Goal: Task Accomplishment & Management: Manage account settings

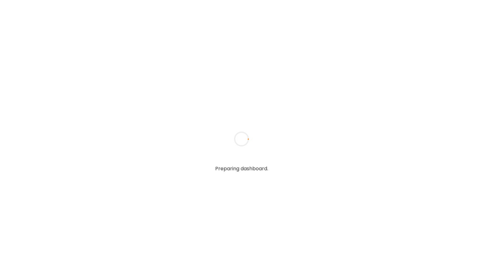
type input "**********"
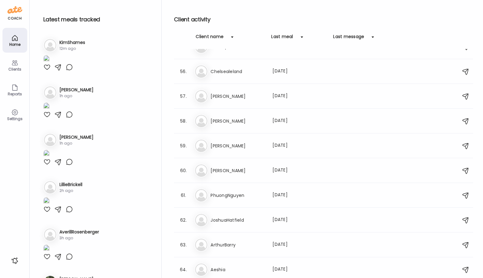
scroll to position [1403, 0]
type input "**********"
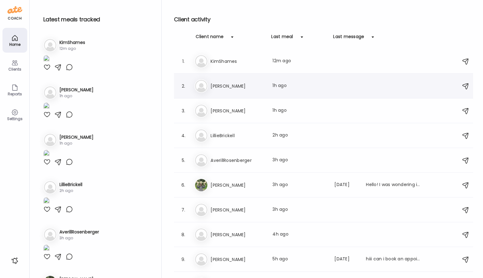
click at [257, 92] on div "Mo [PERSON_NAME] Last meal: 1h ago" at bounding box center [324, 86] width 260 height 14
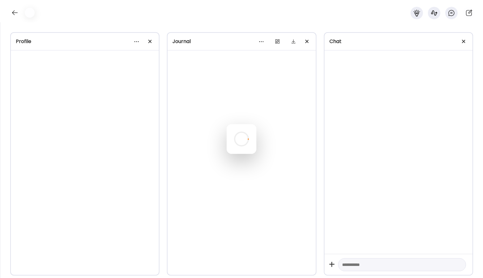
click at [256, 124] on div at bounding box center [242, 139] width 30 height 30
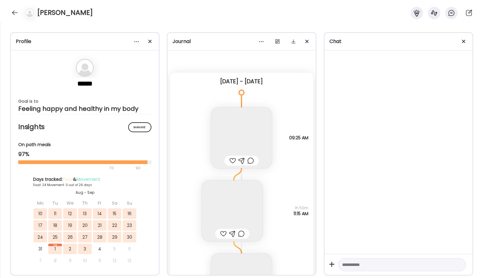
click at [150, 7] on body "Customize your cookie preferences We respect your right to privacy. You can cho…" at bounding box center [241, 3] width 483 height 7
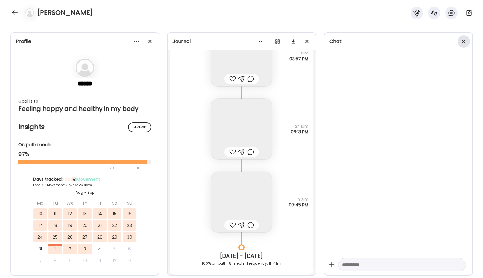
click at [463, 41] on span at bounding box center [463, 41] width 3 height 3
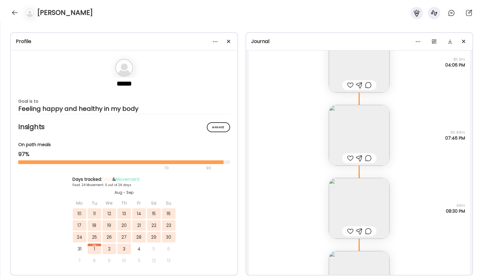
scroll to position [17679, 0]
click at [230, 45] on div at bounding box center [229, 41] width 12 height 12
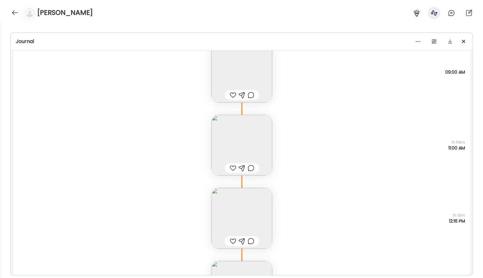
scroll to position [18039, 0]
click at [236, 77] on img at bounding box center [241, 73] width 61 height 61
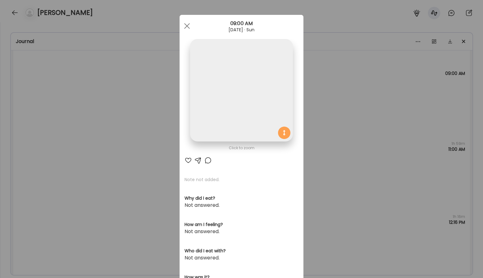
click at [236, 77] on img at bounding box center [241, 90] width 102 height 102
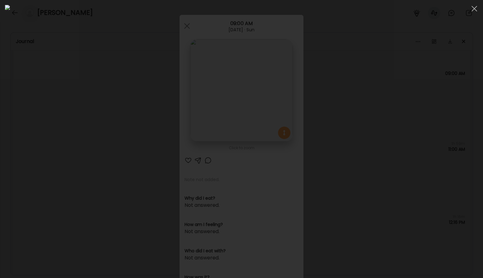
click at [429, 159] on div at bounding box center [241, 139] width 473 height 268
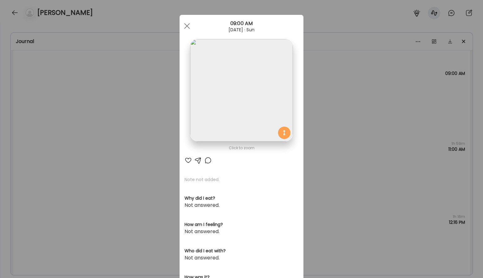
click at [413, 158] on div "Ate Coach Dashboard Wahoo! It’s official Take a moment to set up your Coach Pro…" at bounding box center [241, 139] width 483 height 278
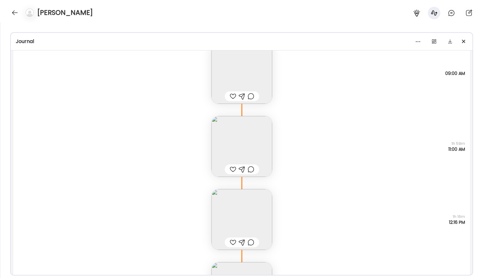
click at [248, 216] on img at bounding box center [241, 219] width 61 height 61
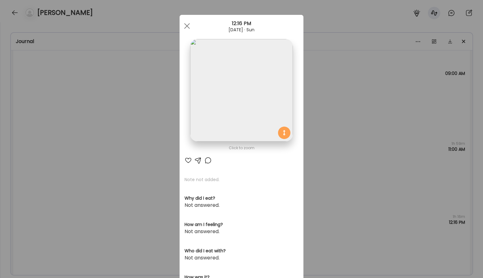
click at [261, 105] on img at bounding box center [241, 90] width 102 height 102
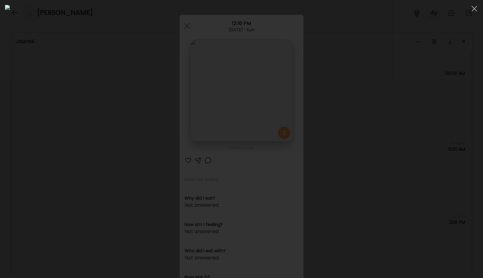
click at [420, 174] on div at bounding box center [241, 139] width 473 height 268
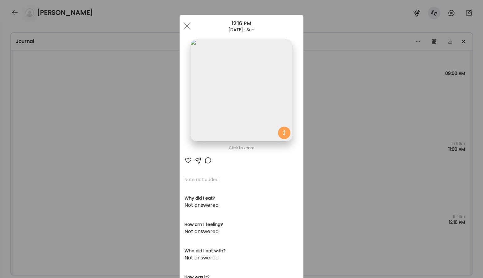
click at [285, 107] on img at bounding box center [241, 90] width 102 height 102
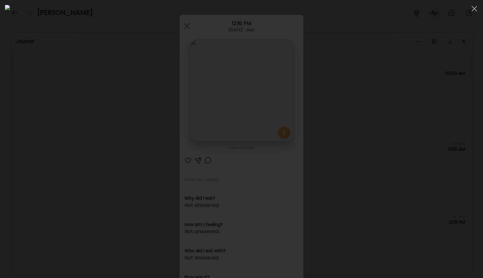
click at [436, 171] on div at bounding box center [241, 139] width 473 height 268
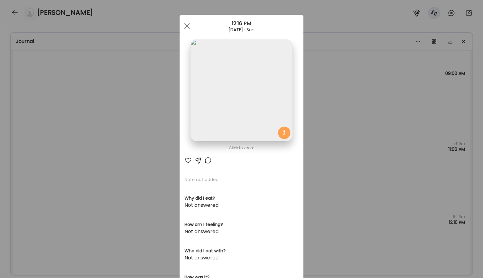
click at [375, 128] on div "Ate Coach Dashboard Wahoo! It’s official Take a moment to set up your Coach Pro…" at bounding box center [241, 139] width 483 height 278
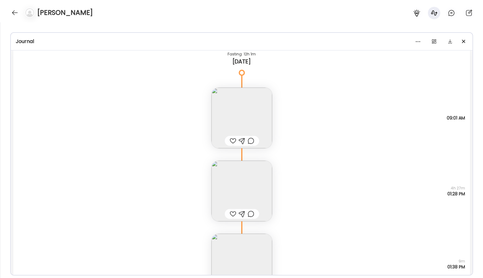
scroll to position [19661, 0]
click at [263, 114] on img at bounding box center [241, 116] width 61 height 61
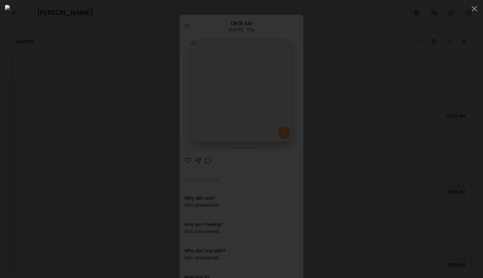
click at [410, 140] on div at bounding box center [241, 139] width 473 height 268
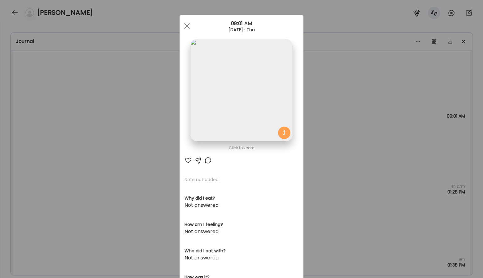
click at [390, 139] on div "Ate Coach Dashboard Wahoo! It’s official Take a moment to set up your Coach Pro…" at bounding box center [241, 139] width 483 height 278
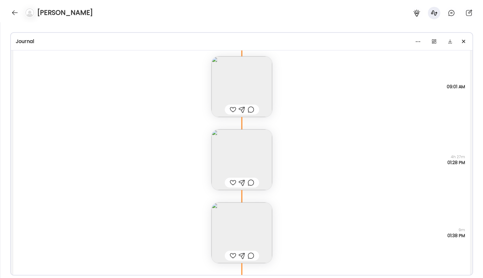
scroll to position [19692, 0]
click at [258, 84] on img at bounding box center [241, 84] width 61 height 61
click at [258, 84] on div "Ate Coach Dashboard Wahoo! It’s official Take a moment to set up your Coach Pro…" at bounding box center [241, 139] width 483 height 278
click at [249, 83] on img at bounding box center [241, 84] width 61 height 61
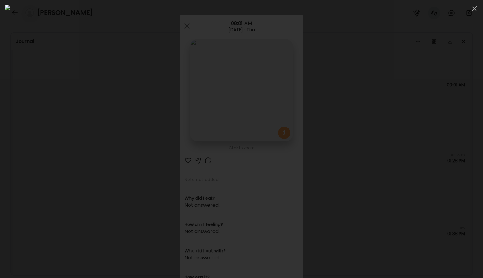
click at [437, 128] on div at bounding box center [241, 139] width 473 height 268
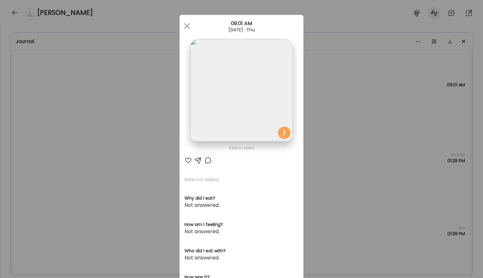
click at [257, 81] on img at bounding box center [241, 90] width 102 height 102
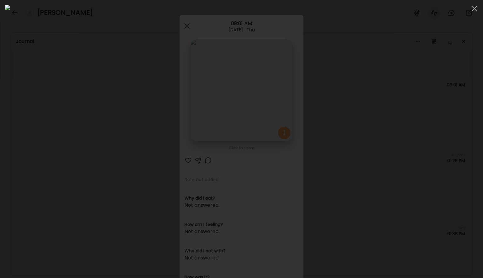
click at [402, 176] on div at bounding box center [241, 139] width 473 height 268
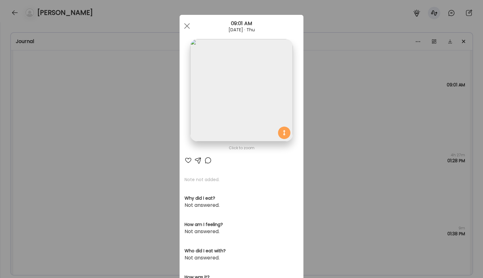
click at [375, 148] on div "Ate Coach Dashboard Wahoo! It’s official Take a moment to set up your Coach Pro…" at bounding box center [241, 139] width 483 height 278
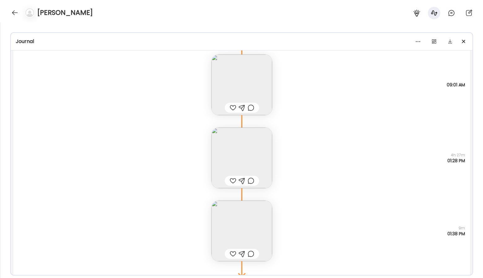
click at [265, 147] on img at bounding box center [241, 158] width 61 height 61
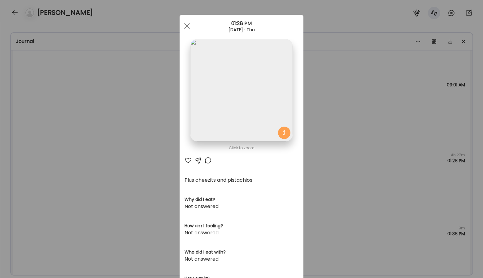
click at [262, 115] on img at bounding box center [241, 90] width 102 height 102
click at [254, 110] on img at bounding box center [241, 90] width 102 height 102
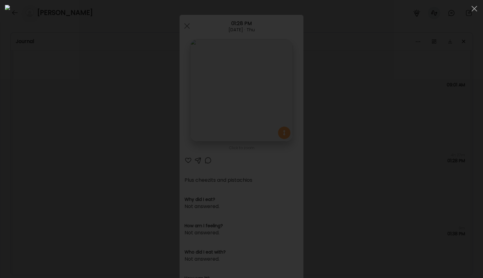
click at [436, 190] on div at bounding box center [241, 139] width 473 height 268
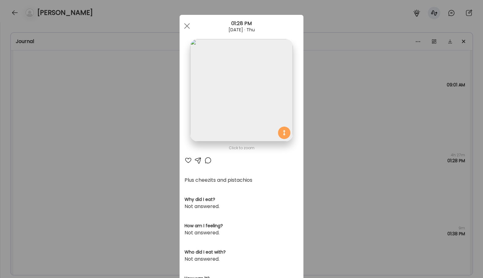
click at [370, 179] on div "Ate Coach Dashboard Wahoo! It’s official Take a moment to set up your Coach Pro…" at bounding box center [241, 139] width 483 height 278
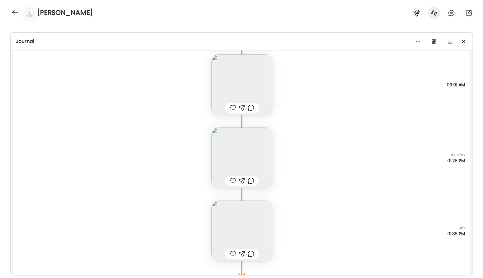
scroll to position [19731, 0]
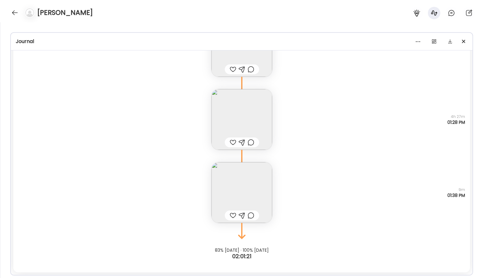
click at [264, 180] on img at bounding box center [241, 192] width 61 height 61
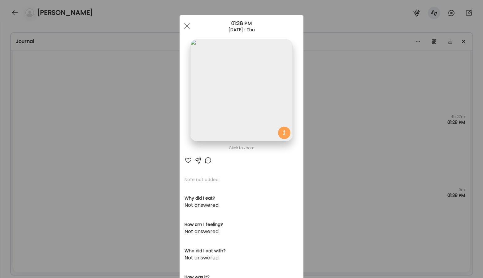
click at [257, 114] on img at bounding box center [241, 90] width 102 height 102
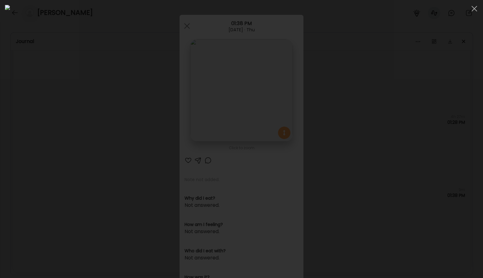
click at [430, 178] on div at bounding box center [241, 139] width 473 height 268
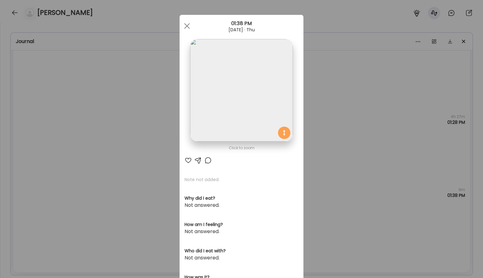
click at [412, 156] on div "Ate Coach Dashboard Wahoo! It’s official Take a moment to set up your Coach Pro…" at bounding box center [241, 139] width 483 height 278
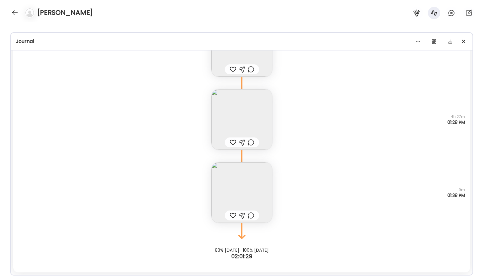
click at [262, 107] on img at bounding box center [241, 119] width 61 height 61
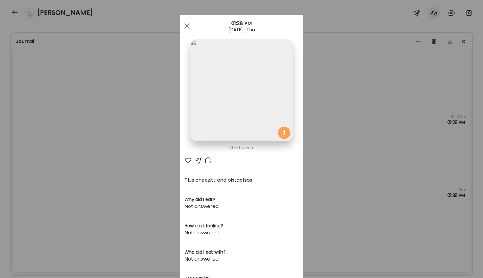
click at [359, 151] on div "Ate Coach Dashboard Wahoo! It’s official Take a moment to set up your Coach Pro…" at bounding box center [241, 139] width 483 height 278
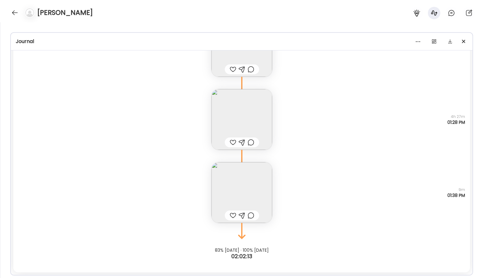
click at [250, 185] on img at bounding box center [241, 192] width 61 height 61
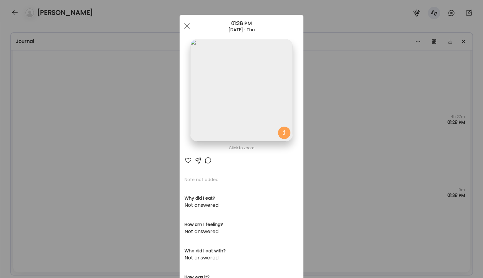
click at [261, 108] on img at bounding box center [241, 90] width 102 height 102
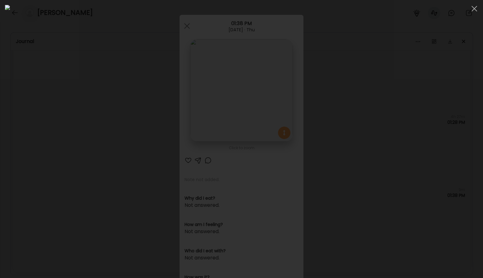
click at [421, 128] on div at bounding box center [241, 139] width 473 height 268
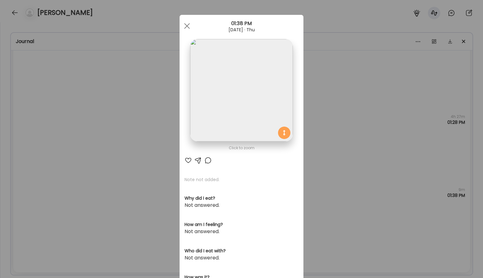
click at [366, 148] on div "Ate Coach Dashboard Wahoo! It’s official Take a moment to set up your Coach Pro…" at bounding box center [241, 139] width 483 height 278
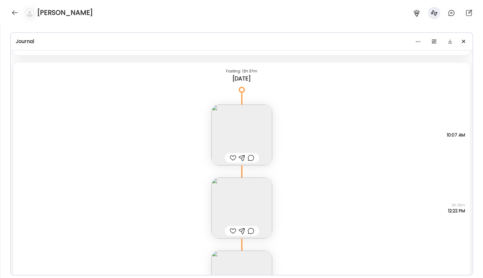
scroll to position [19124, 0]
click at [267, 128] on img at bounding box center [241, 135] width 61 height 61
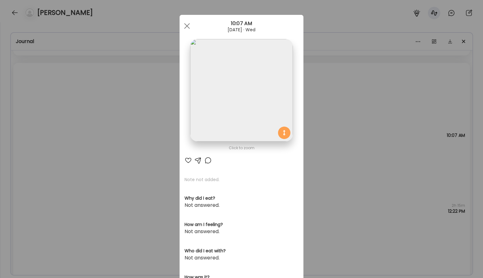
click at [268, 94] on img at bounding box center [241, 90] width 102 height 102
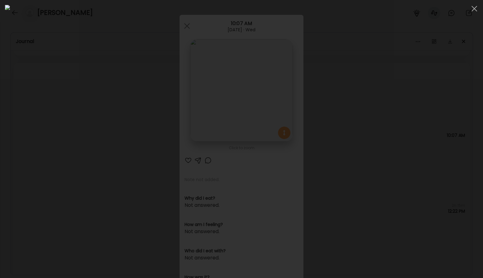
click at [439, 135] on div at bounding box center [241, 139] width 473 height 268
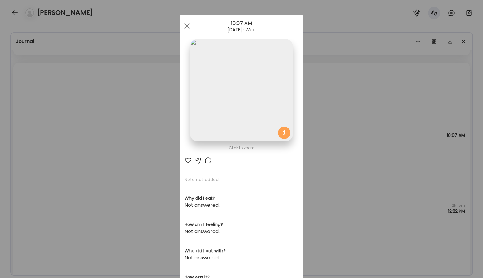
click at [359, 161] on div "Ate Coach Dashboard Wahoo! It’s official Take a moment to set up your Coach Pro…" at bounding box center [241, 139] width 483 height 278
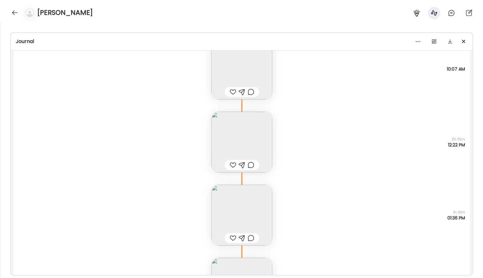
scroll to position [19194, 0]
click at [269, 137] on img at bounding box center [241, 138] width 61 height 61
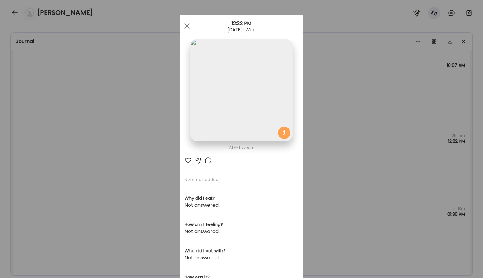
click at [268, 136] on img at bounding box center [241, 90] width 102 height 102
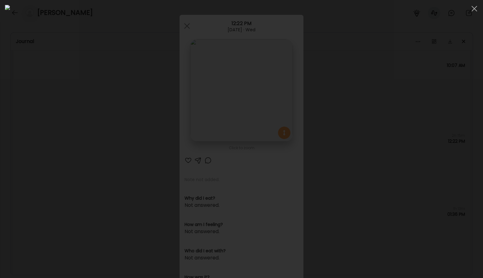
click at [396, 149] on div at bounding box center [241, 139] width 473 height 268
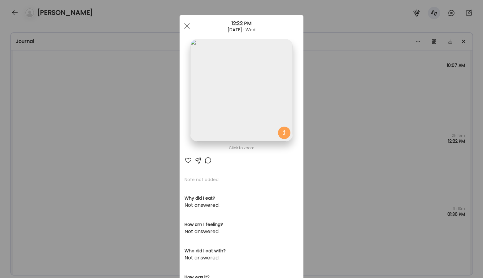
click at [237, 107] on img at bounding box center [241, 90] width 102 height 102
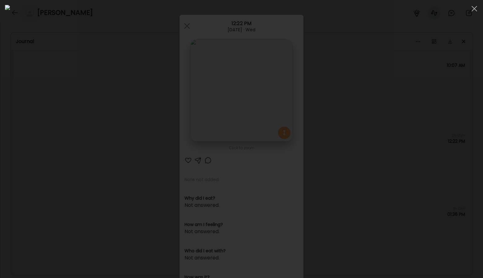
click at [448, 220] on div at bounding box center [241, 139] width 473 height 268
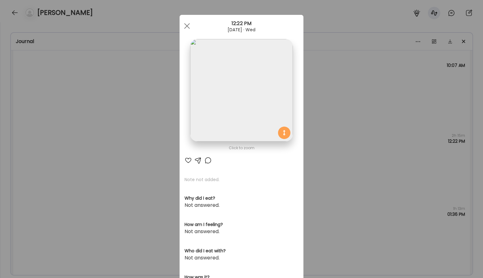
click at [391, 214] on div "Ate Coach Dashboard Wahoo! It’s official Take a moment to set up your Coach Pro…" at bounding box center [241, 139] width 483 height 278
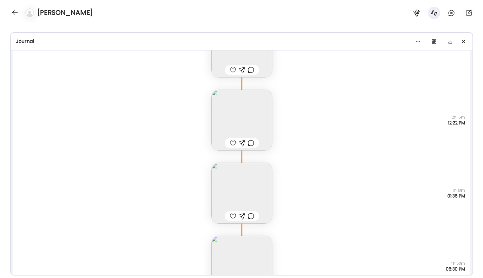
scroll to position [19180, 0]
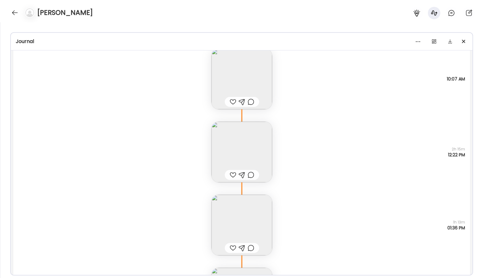
click at [249, 175] on div at bounding box center [251, 174] width 7 height 7
